Goal: Task Accomplishment & Management: Manage account settings

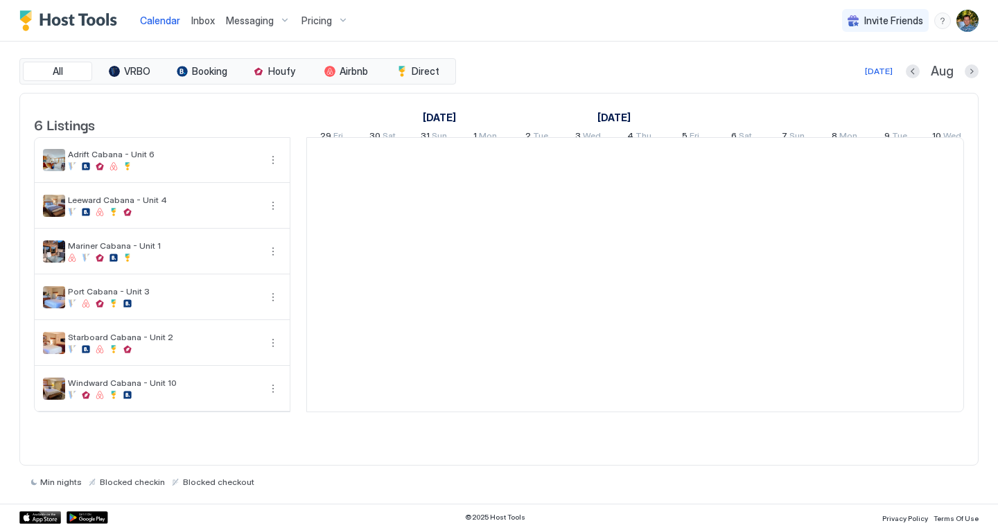
scroll to position [0, 770]
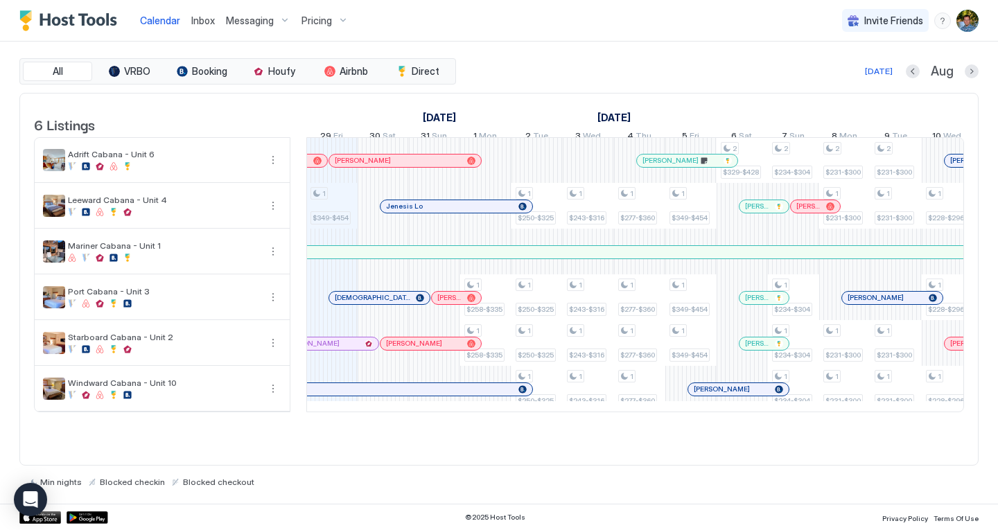
click at [317, 22] on span "Pricing" at bounding box center [317, 21] width 31 height 12
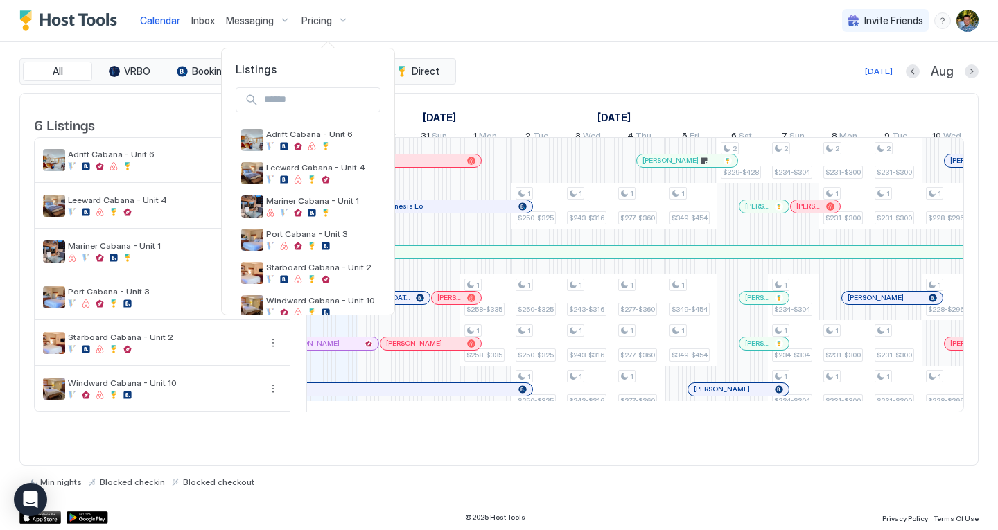
click at [396, 23] on div at bounding box center [499, 265] width 998 height 530
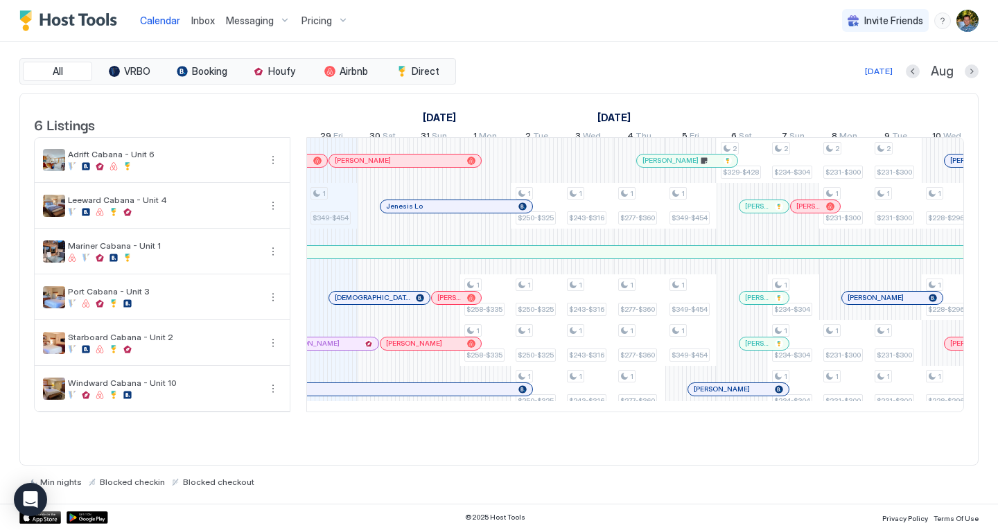
click at [322, 15] on span "Pricing" at bounding box center [317, 21] width 31 height 12
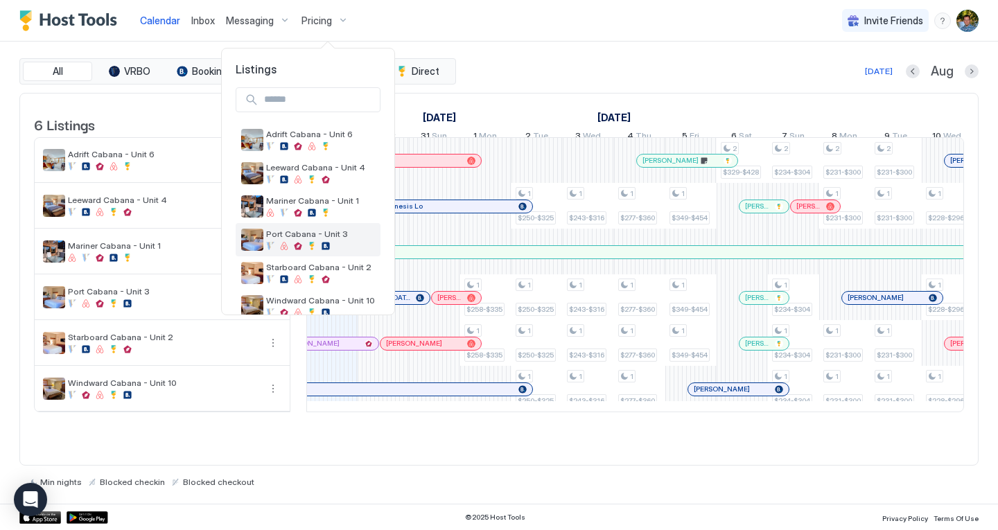
scroll to position [22, 0]
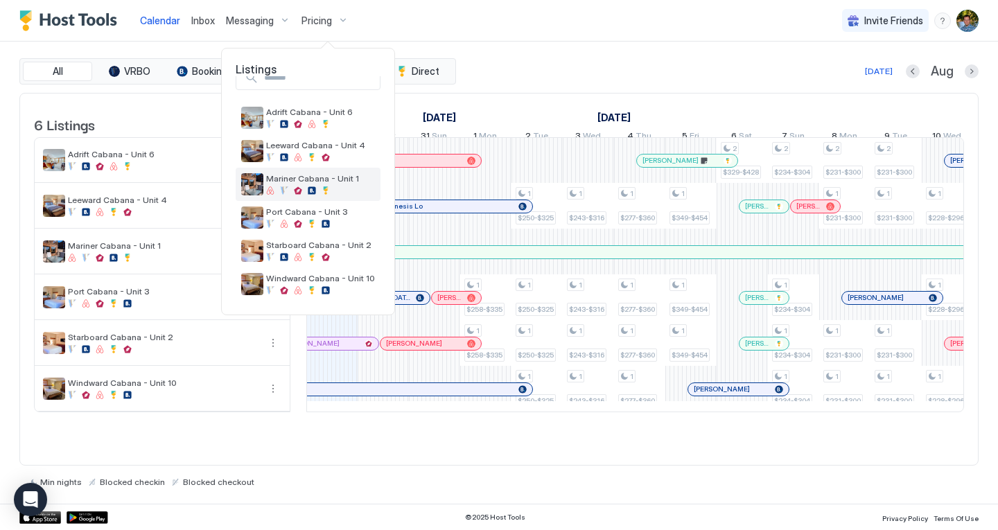
click at [327, 184] on div "Mariner Cabana - Unit 1" at bounding box center [320, 183] width 109 height 21
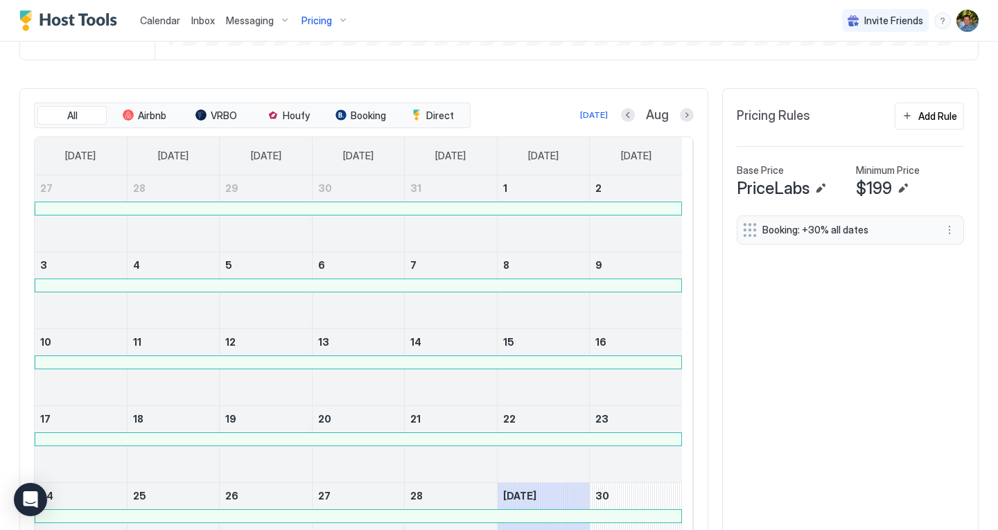
scroll to position [375, 0]
click at [920, 122] on div "Add Rule" at bounding box center [938, 114] width 39 height 15
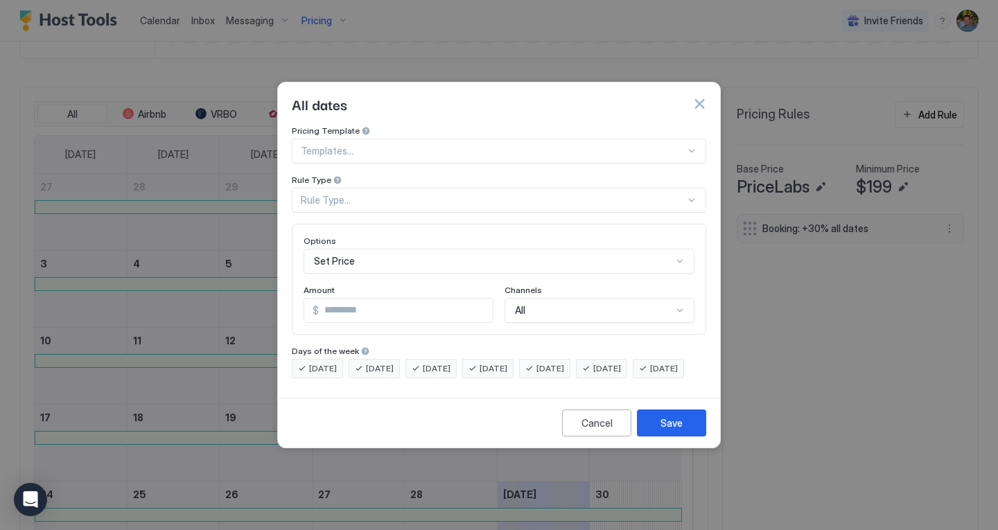
click at [365, 145] on div at bounding box center [493, 151] width 385 height 12
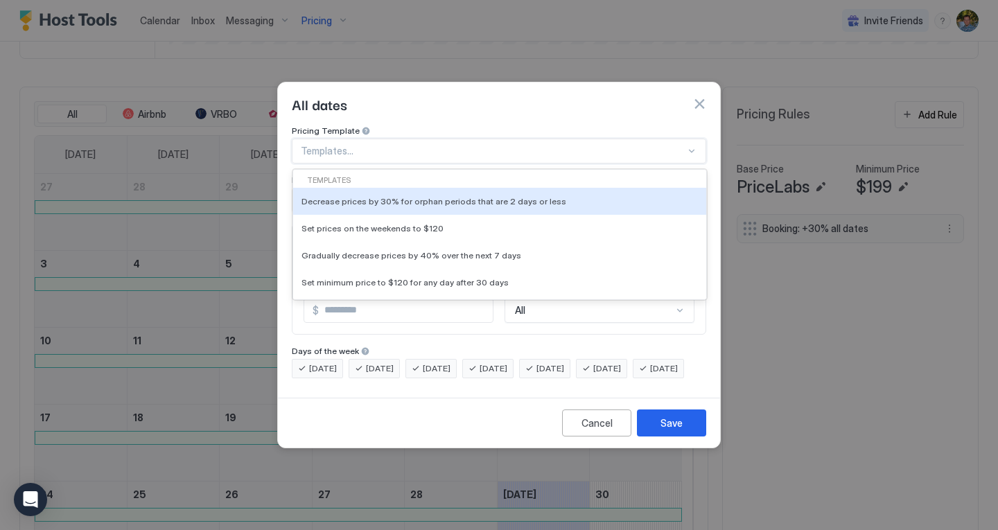
type input "*"
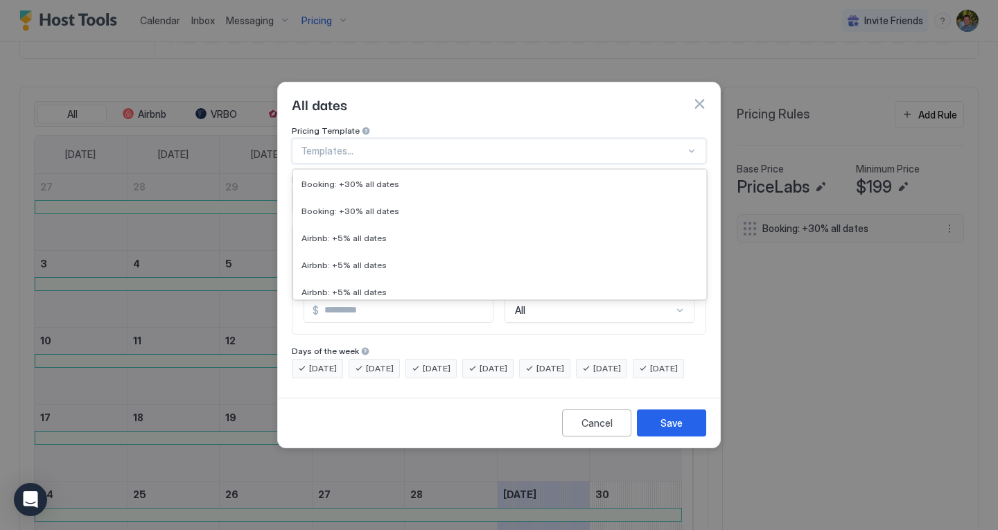
scroll to position [315, 0]
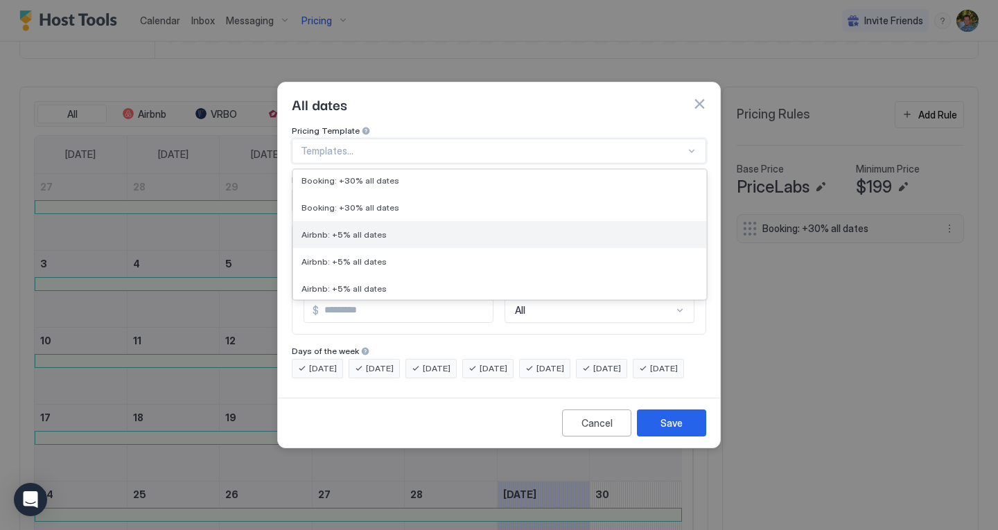
click at [396, 230] on div "Airbnb: +5% all dates" at bounding box center [500, 235] width 397 height 10
type input "*"
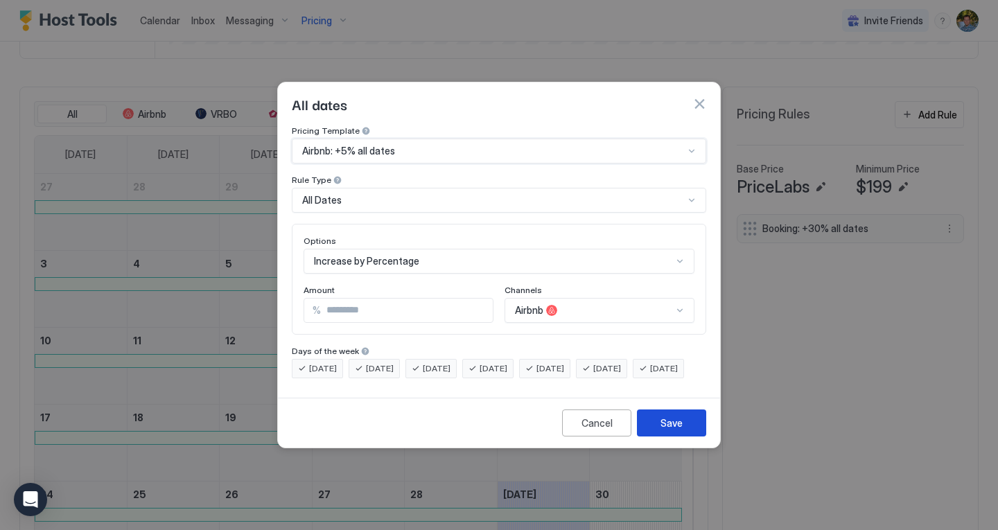
click at [679, 431] on div "Save" at bounding box center [672, 423] width 22 height 15
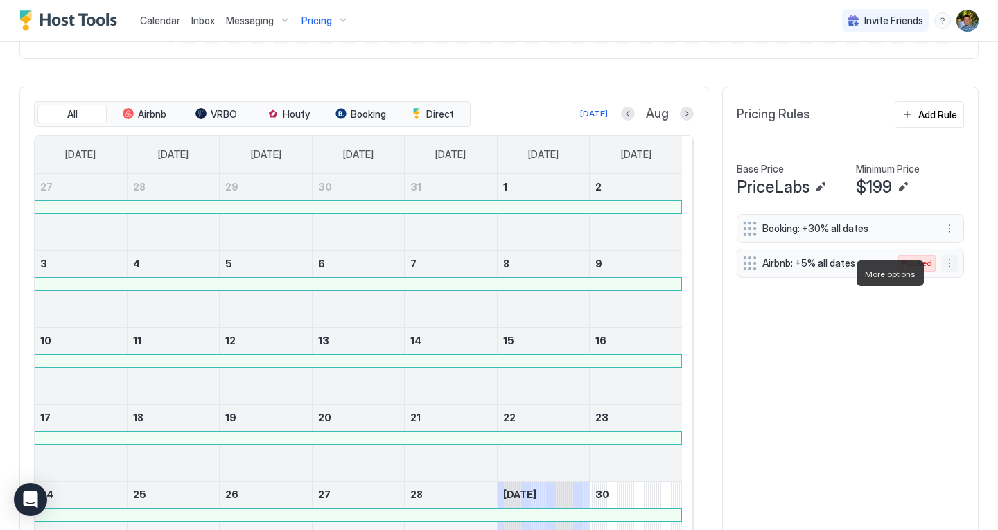
click at [942, 272] on button "More options" at bounding box center [950, 263] width 17 height 17
click at [949, 311] on div "Enable" at bounding box center [958, 315] width 42 height 10
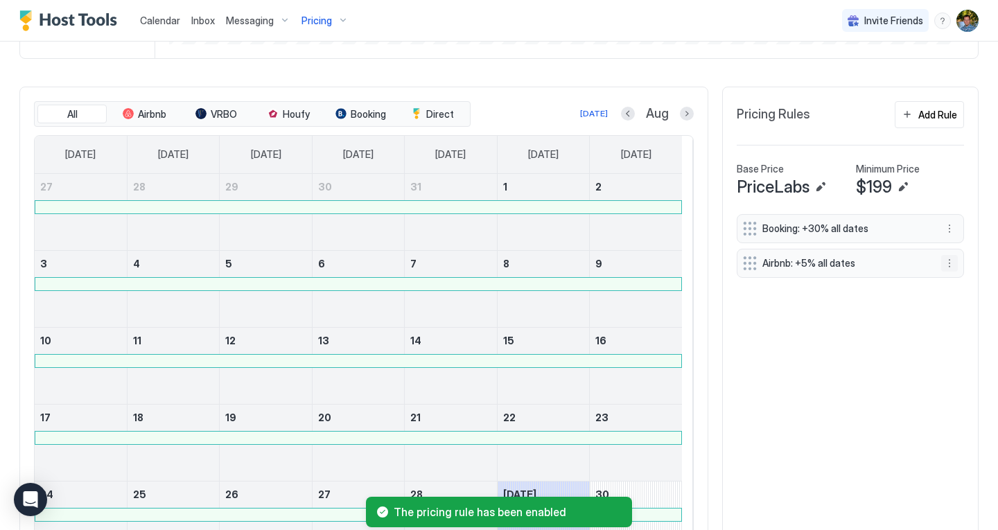
click at [942, 272] on button "More options" at bounding box center [950, 263] width 17 height 17
click at [954, 293] on span "Edit" at bounding box center [960, 293] width 15 height 10
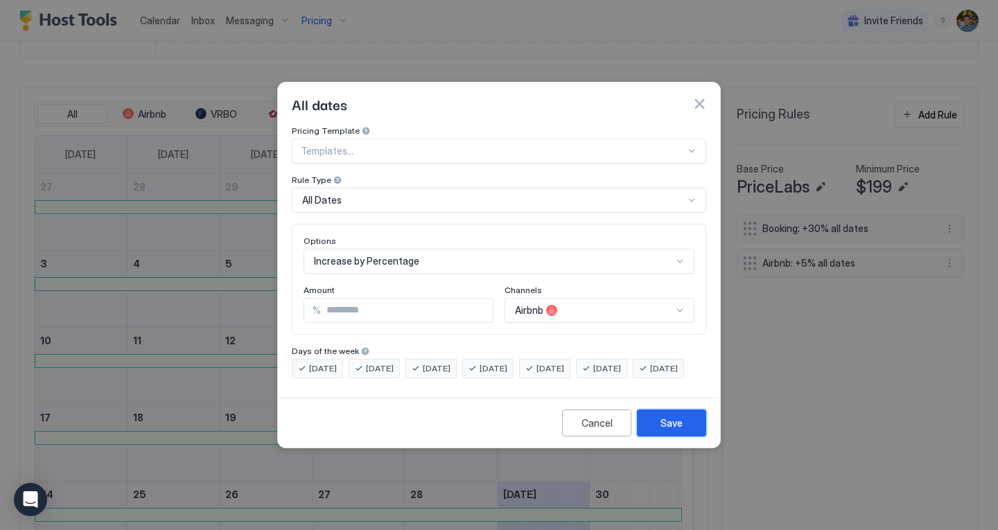
click at [677, 431] on div "Save" at bounding box center [672, 423] width 22 height 15
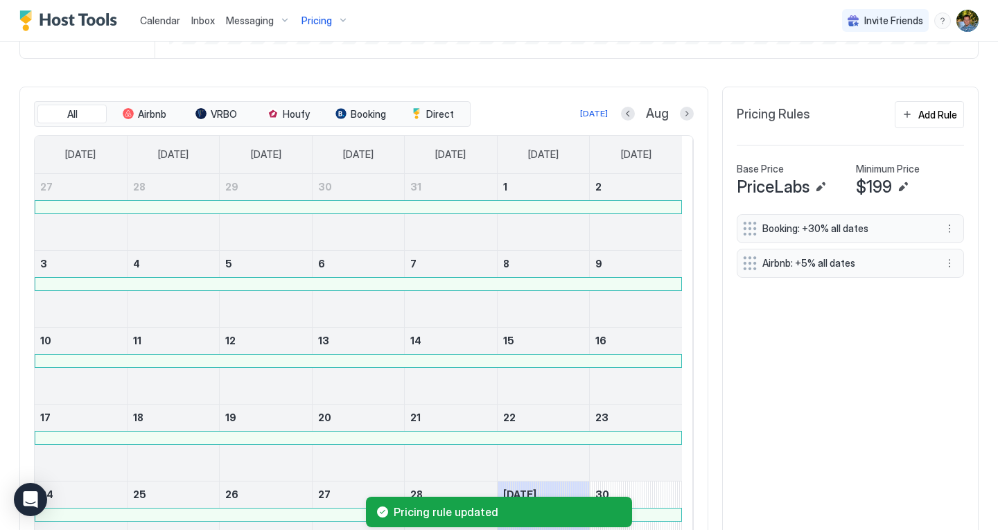
click at [317, 16] on span "Pricing" at bounding box center [317, 21] width 31 height 12
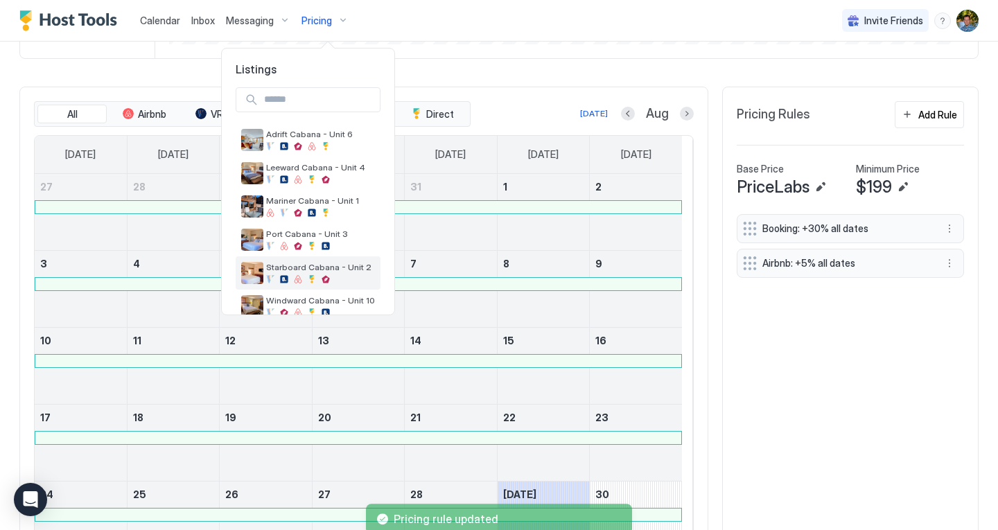
click at [312, 266] on span "Starboard Cabana - Unit 2" at bounding box center [320, 267] width 109 height 10
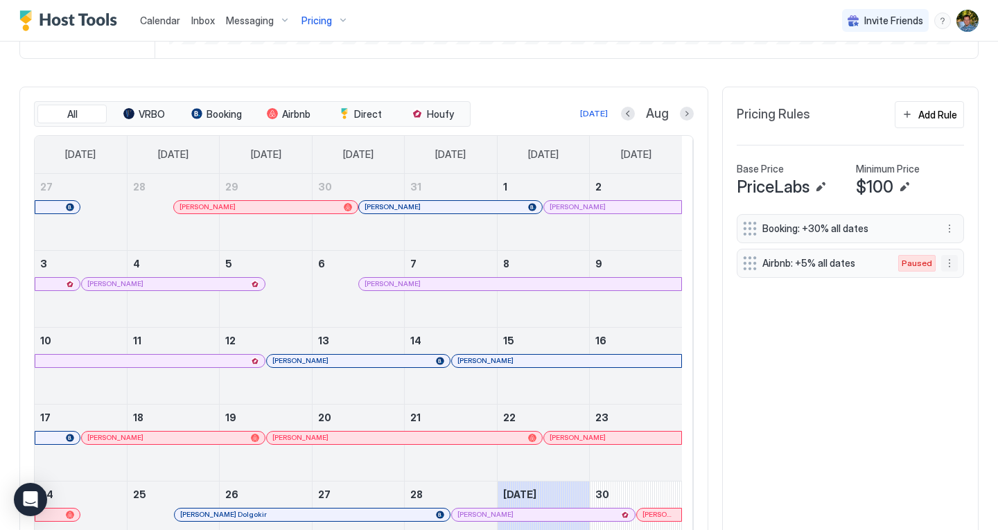
click at [942, 270] on button "More options" at bounding box center [950, 263] width 17 height 17
click at [957, 317] on span "Enable" at bounding box center [966, 315] width 27 height 10
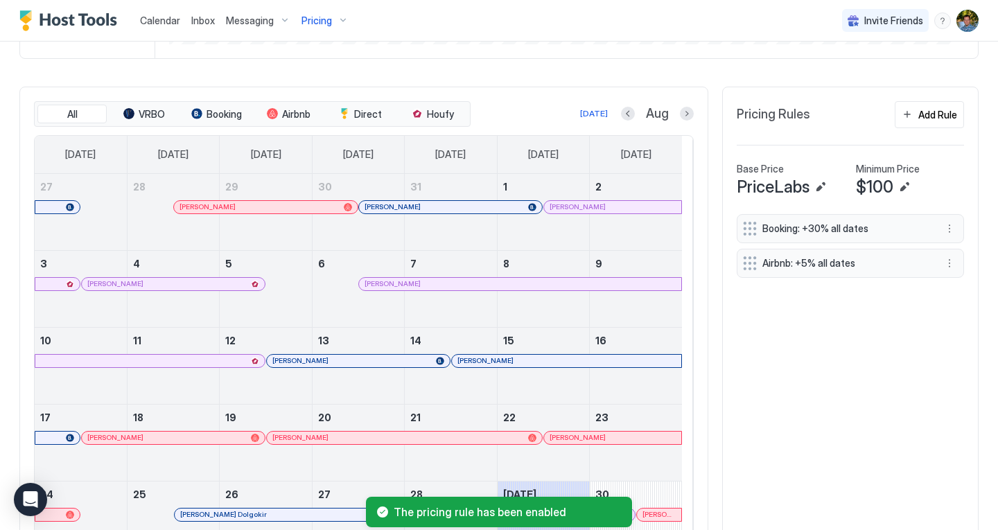
click at [324, 15] on span "Pricing" at bounding box center [317, 21] width 31 height 12
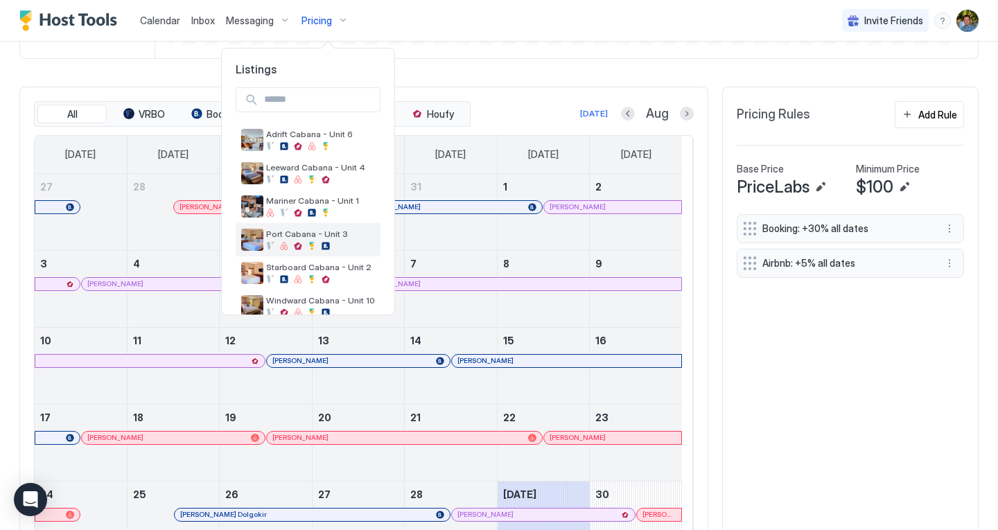
click at [345, 239] on div "Port Cabana - Unit 3" at bounding box center [320, 239] width 109 height 21
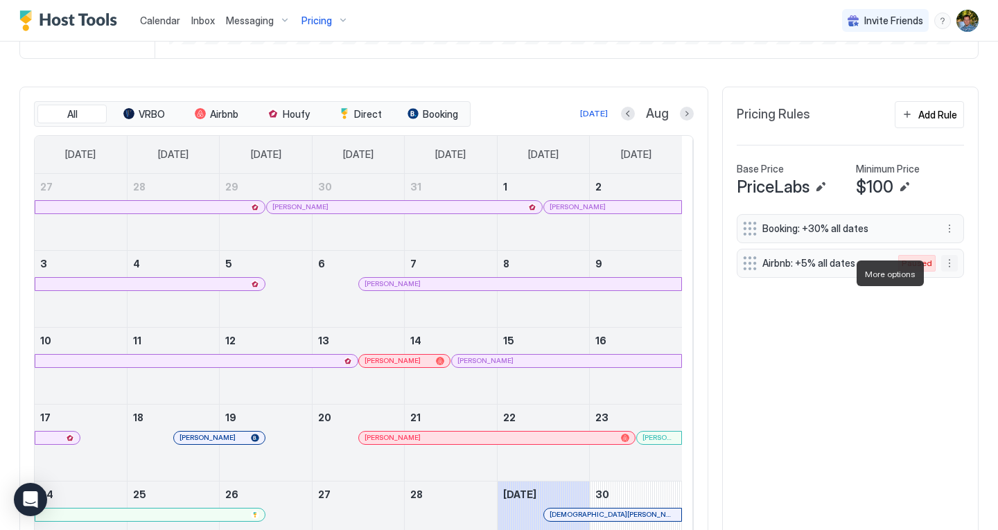
click at [942, 270] on button "More options" at bounding box center [950, 263] width 17 height 17
click at [953, 315] on span "Enable" at bounding box center [966, 315] width 27 height 10
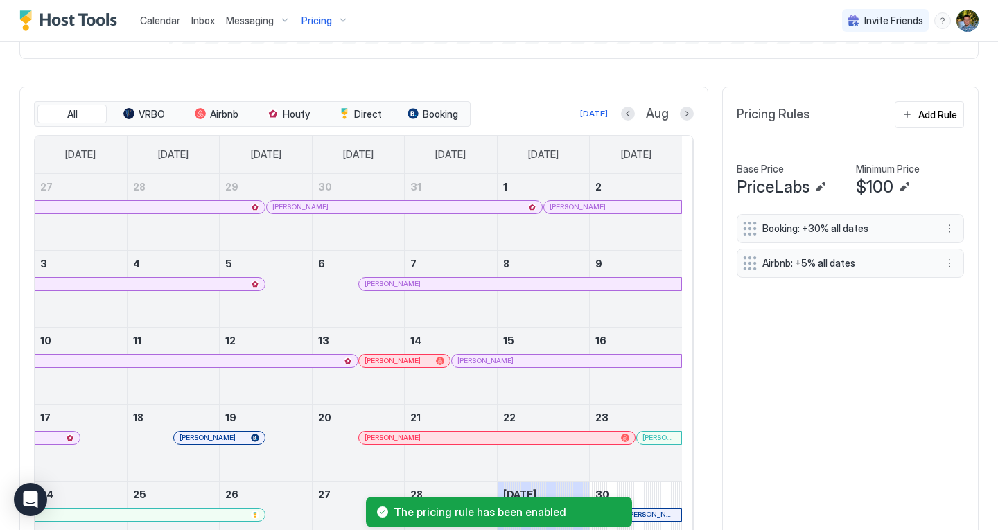
click at [327, 17] on span "Pricing" at bounding box center [317, 21] width 31 height 12
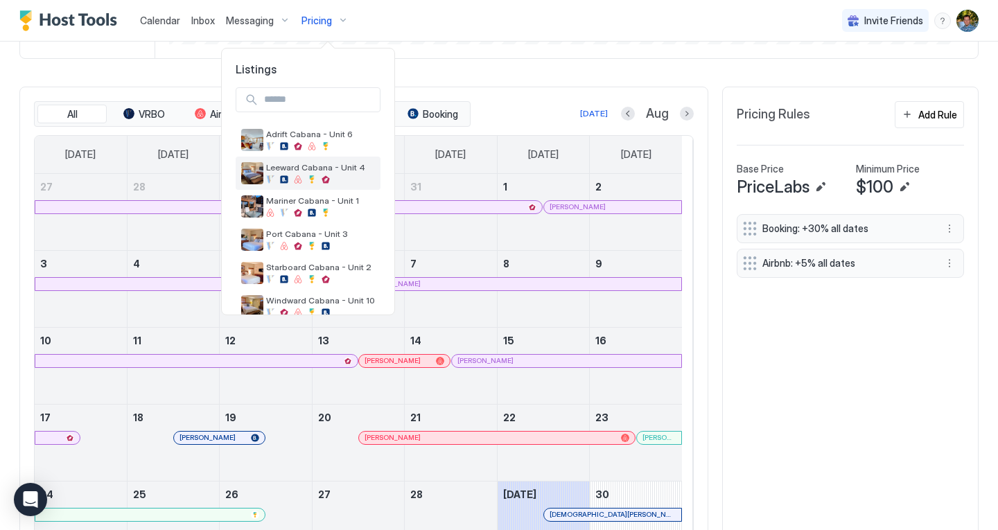
click at [348, 172] on span "Leeward Cabana - Unit 4" at bounding box center [320, 167] width 109 height 10
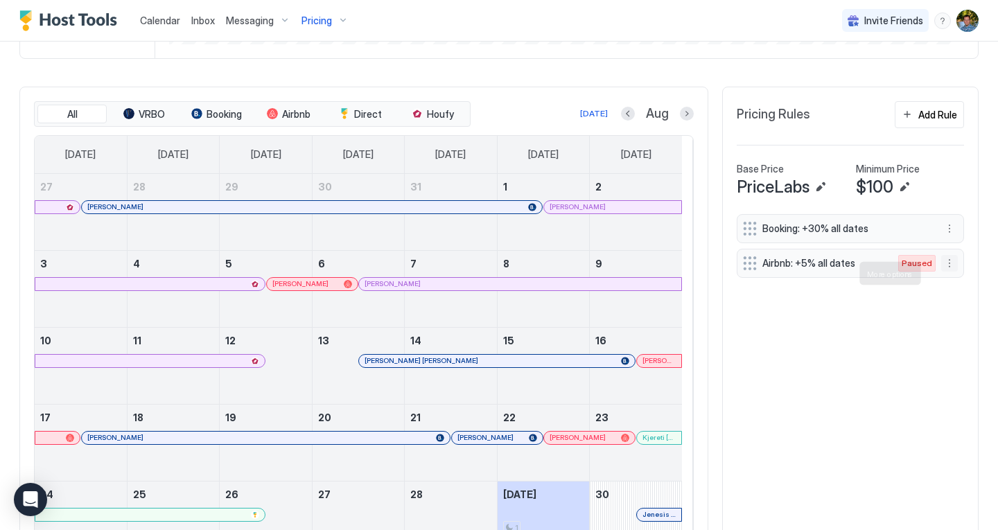
click at [942, 272] on button "More options" at bounding box center [950, 263] width 17 height 17
click at [949, 315] on div "Enable" at bounding box center [958, 315] width 42 height 10
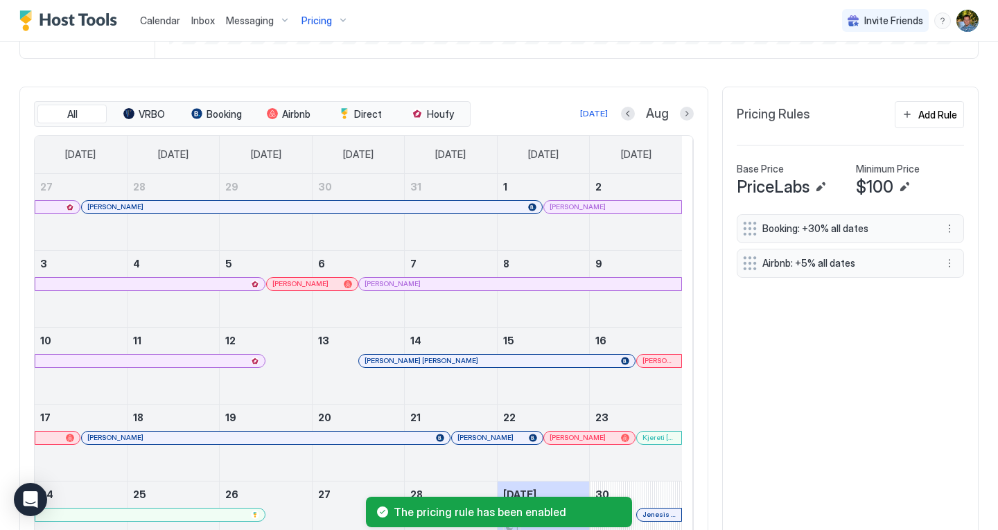
click at [344, 19] on div "Pricing" at bounding box center [325, 21] width 58 height 24
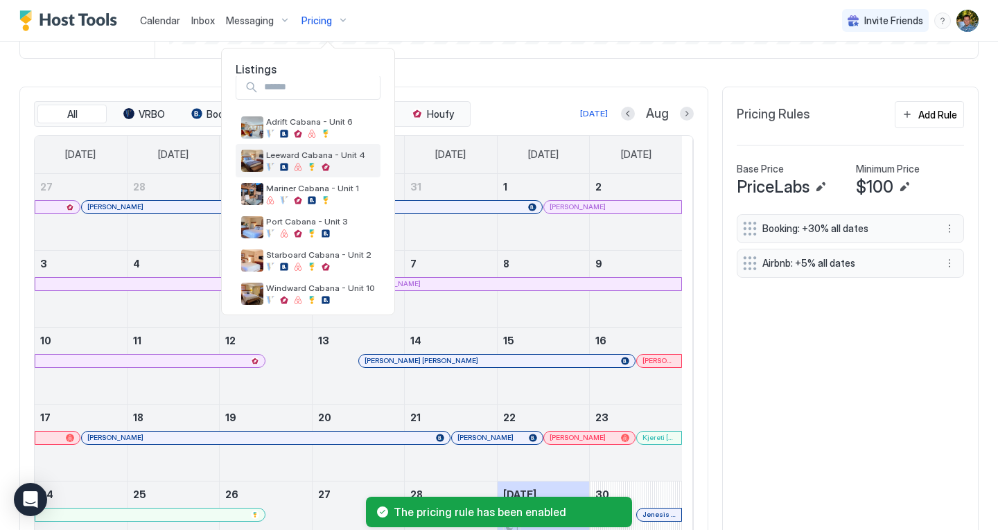
scroll to position [22, 0]
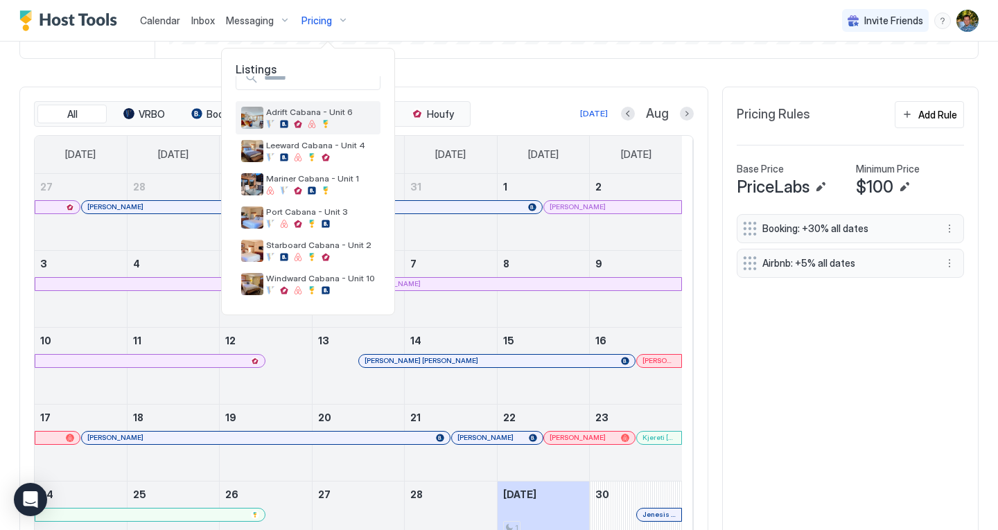
click at [320, 116] on span "Adrift Cabana - Unit 6" at bounding box center [320, 112] width 109 height 10
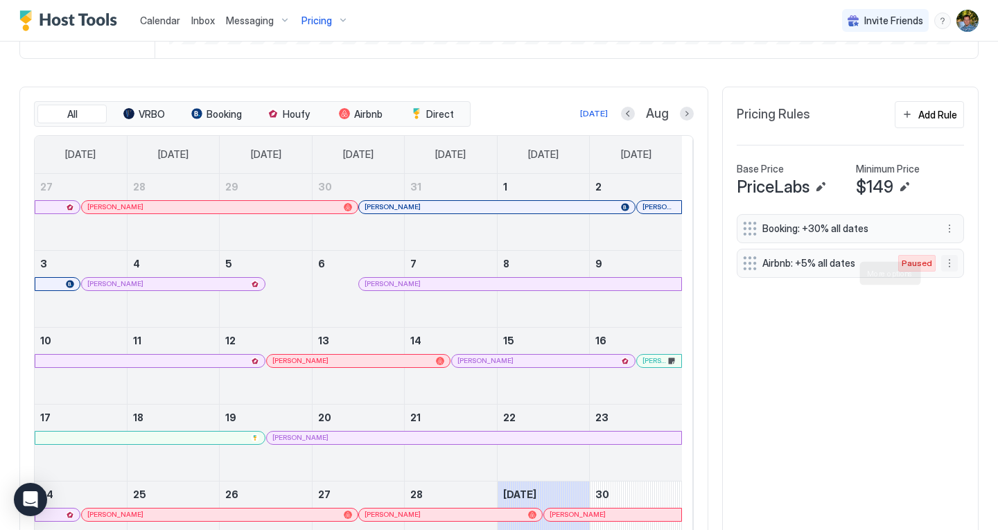
click at [942, 272] on button "More options" at bounding box center [950, 263] width 17 height 17
click at [964, 317] on span "Enable" at bounding box center [966, 315] width 27 height 10
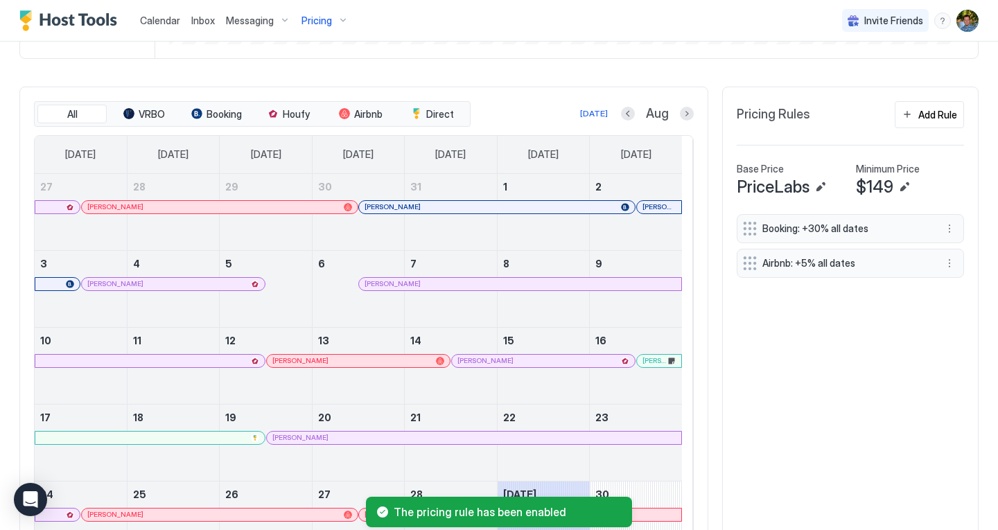
click at [337, 17] on div "Pricing" at bounding box center [325, 21] width 58 height 24
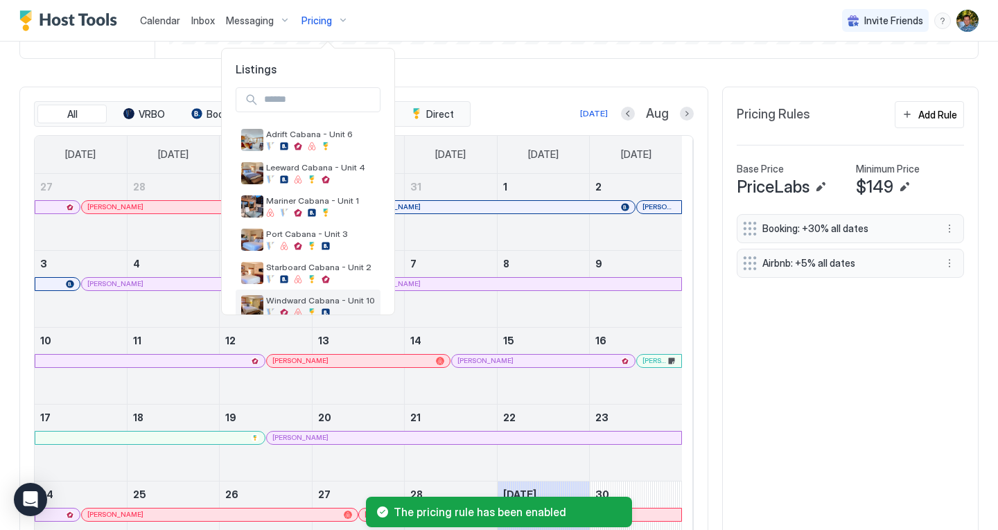
click at [302, 301] on span "Windward Cabana - Unit 10" at bounding box center [320, 300] width 109 height 10
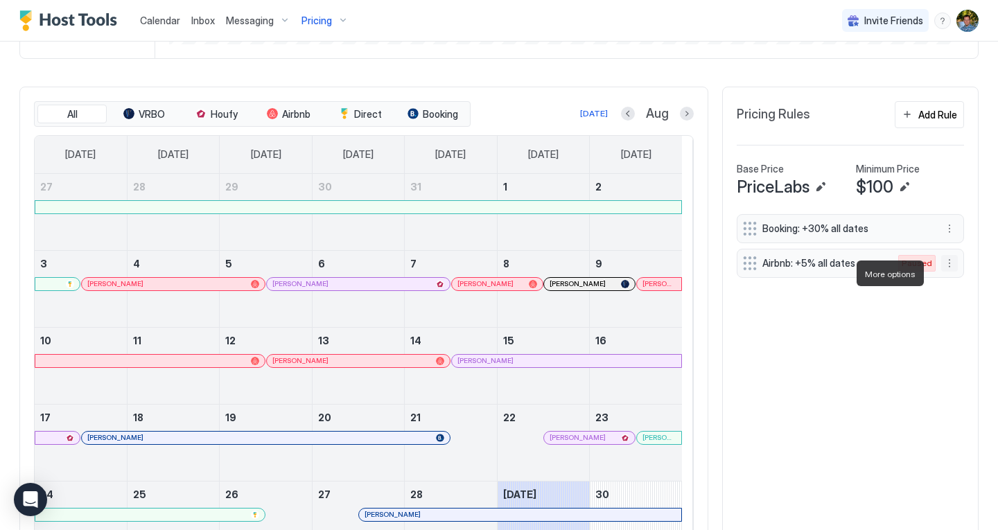
click at [942, 269] on button "More options" at bounding box center [950, 263] width 17 height 17
click at [962, 318] on span "Enable" at bounding box center [966, 315] width 27 height 10
click at [326, 21] on span "Pricing" at bounding box center [317, 21] width 31 height 12
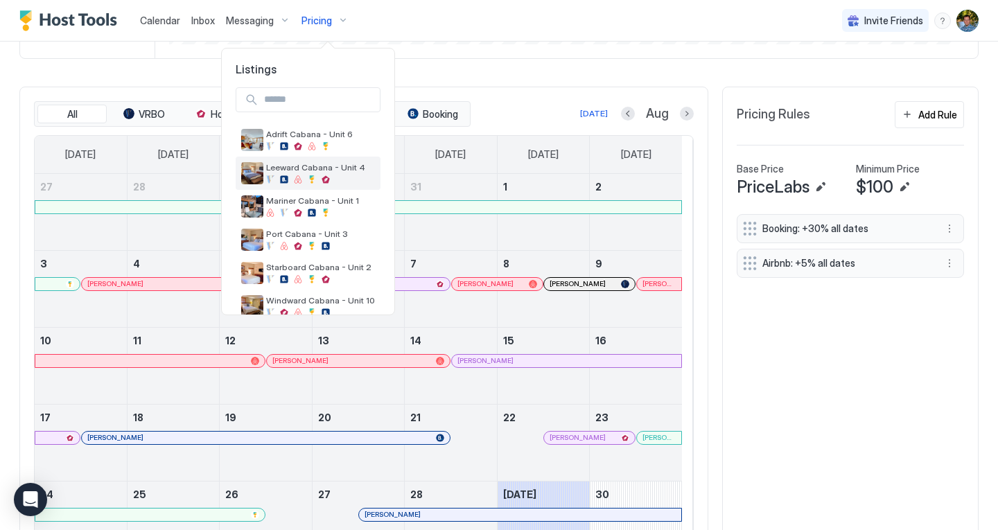
click at [306, 164] on span "Leeward Cabana - Unit 4" at bounding box center [320, 167] width 109 height 10
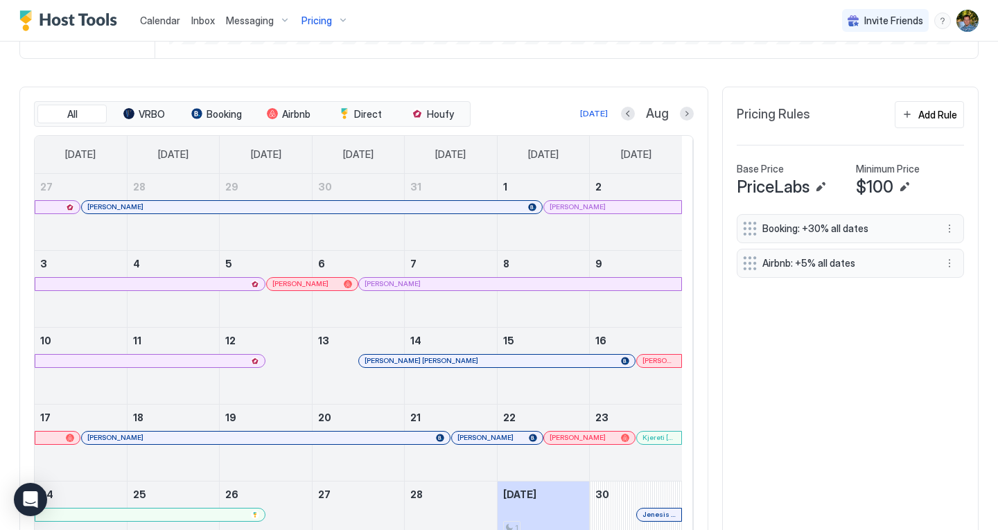
click at [324, 21] on span "Pricing" at bounding box center [317, 21] width 31 height 12
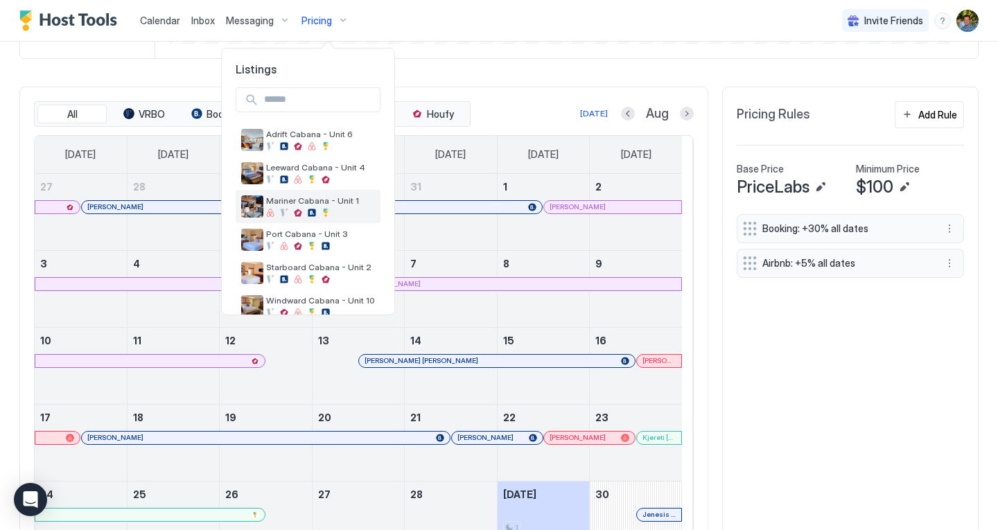
click at [320, 205] on span "Mariner Cabana - Unit 1" at bounding box center [320, 201] width 109 height 10
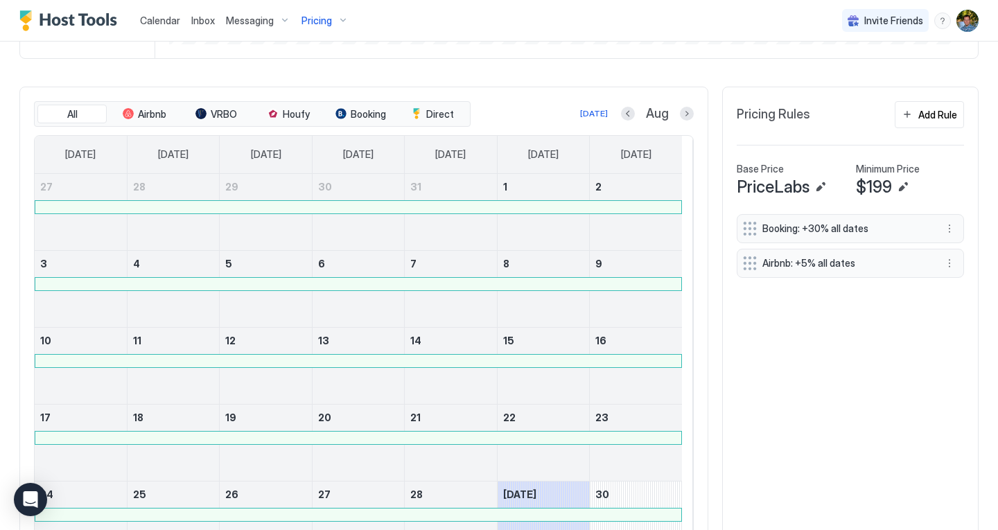
click at [339, 17] on div "Pricing" at bounding box center [325, 21] width 58 height 24
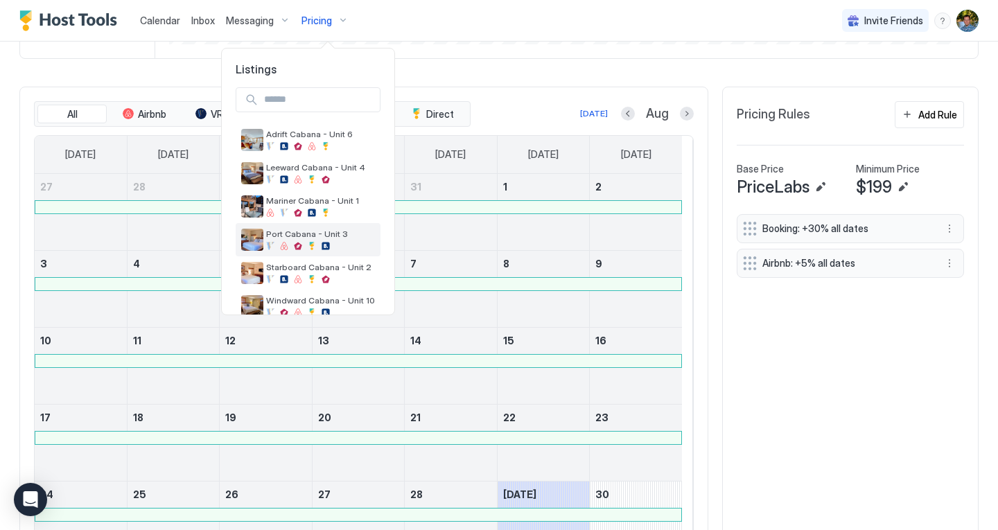
click at [310, 238] on span "Port Cabana - Unit 3" at bounding box center [320, 234] width 109 height 10
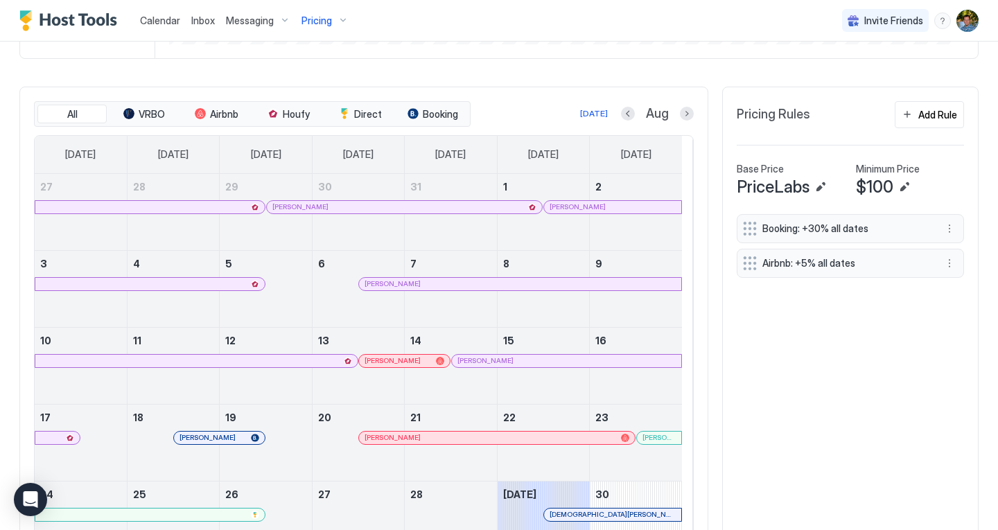
click at [338, 13] on div "Pricing" at bounding box center [325, 21] width 58 height 24
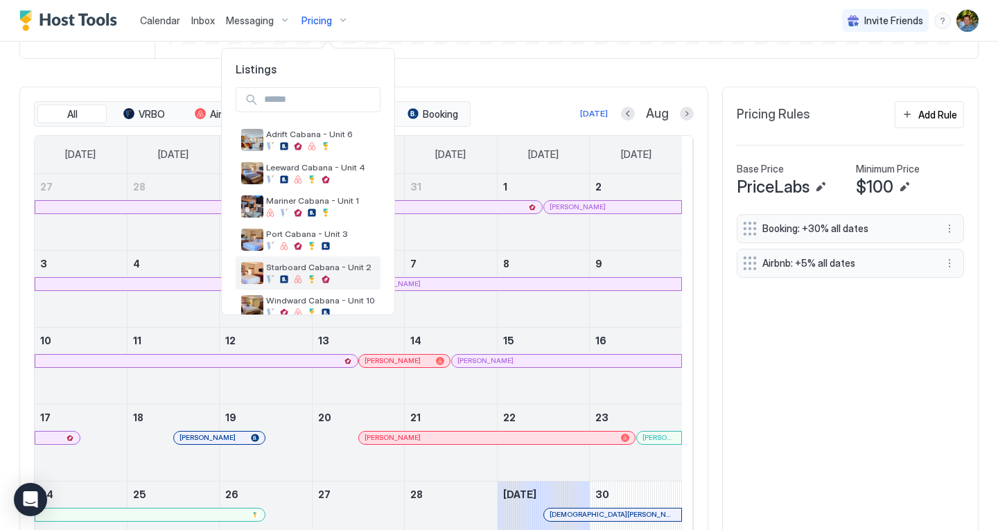
scroll to position [22, 0]
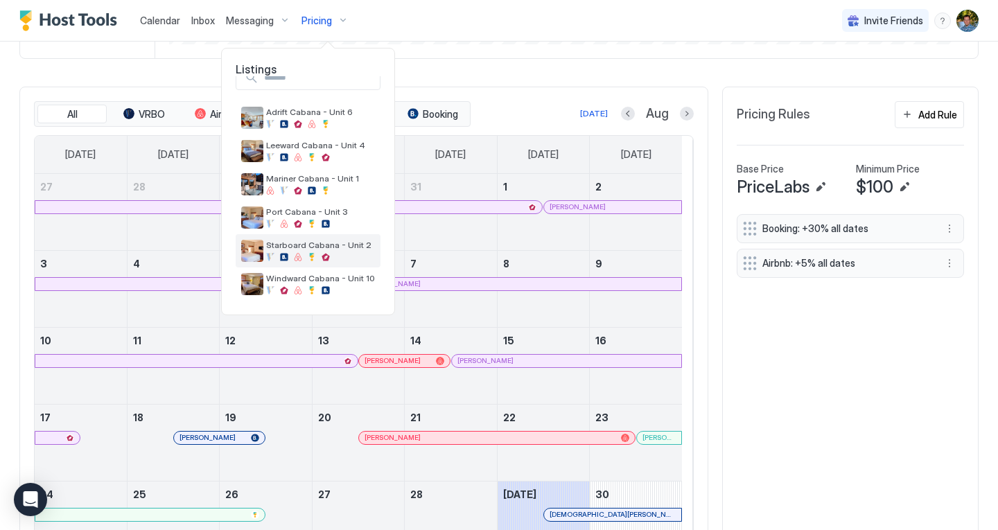
click at [305, 245] on span "Starboard Cabana - Unit 2" at bounding box center [320, 245] width 109 height 10
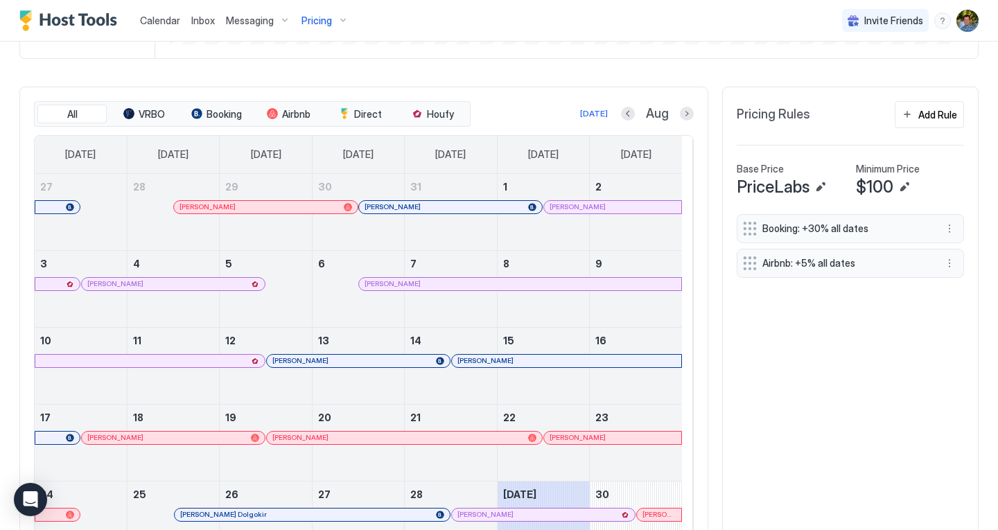
click at [324, 17] on span "Pricing" at bounding box center [317, 21] width 31 height 12
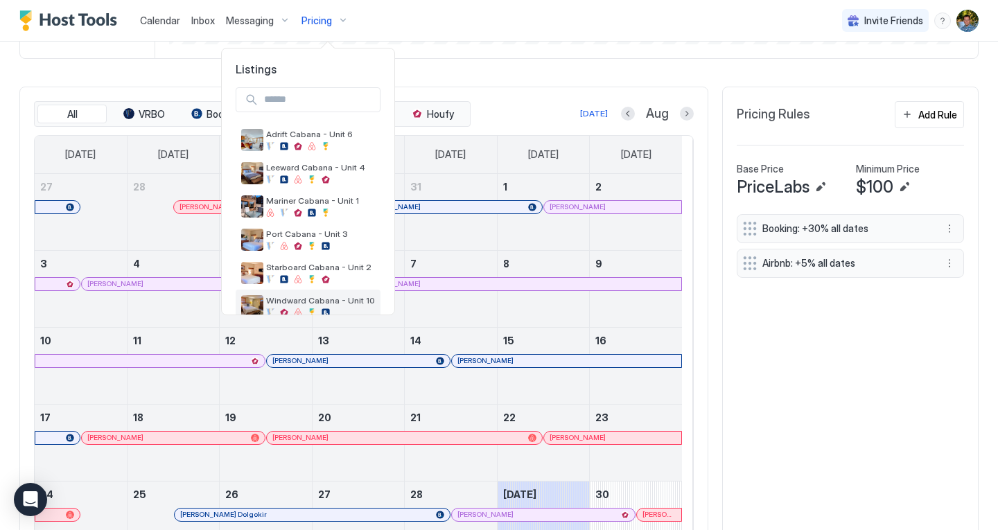
click at [309, 299] on span "Windward Cabana - Unit 10" at bounding box center [320, 300] width 109 height 10
